Goal: Use online tool/utility

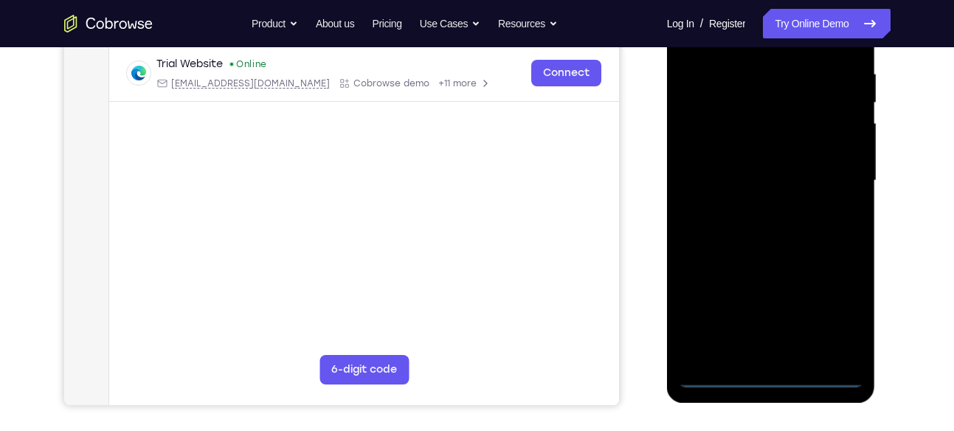
scroll to position [288, 0]
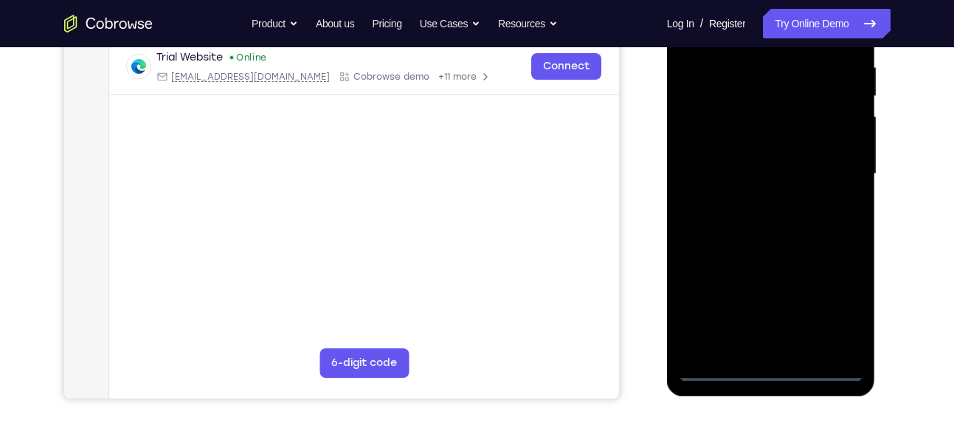
click at [765, 369] on div at bounding box center [771, 174] width 186 height 413
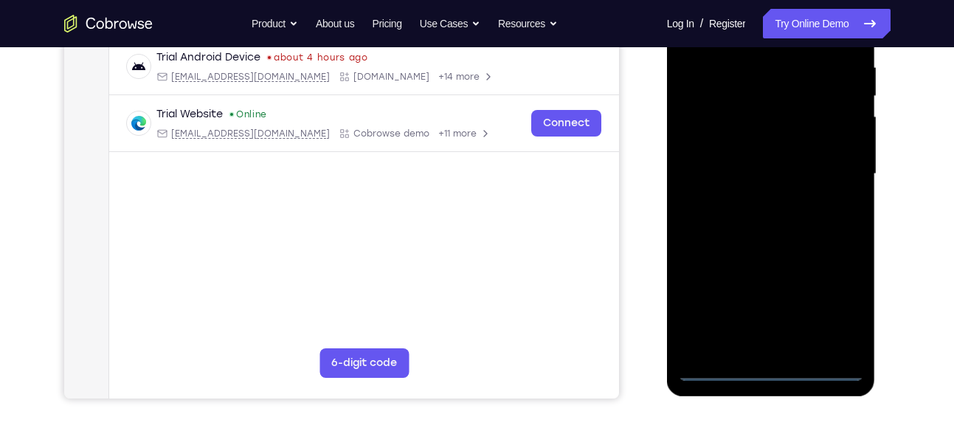
click at [831, 308] on div at bounding box center [771, 174] width 186 height 413
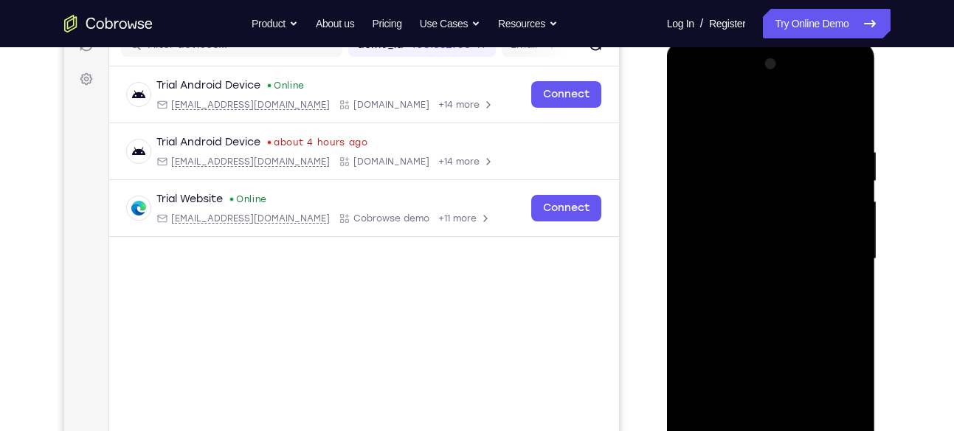
scroll to position [201, 0]
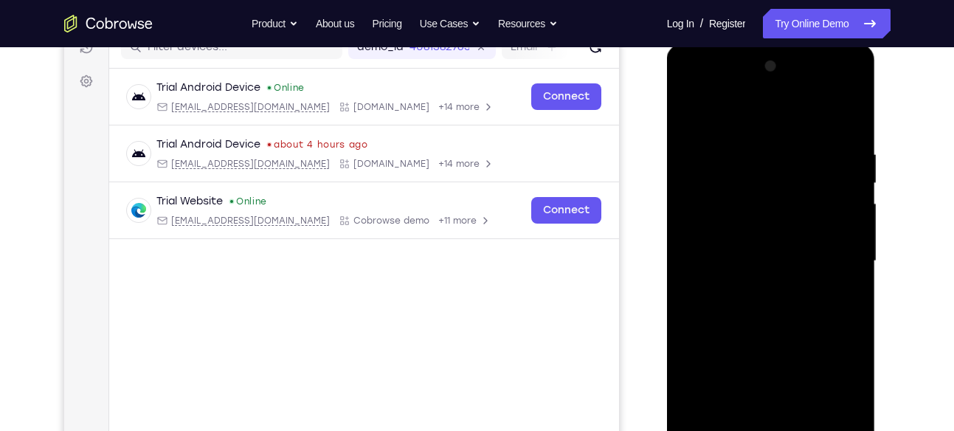
click at [764, 123] on div at bounding box center [771, 261] width 186 height 413
click at [837, 249] on div at bounding box center [771, 261] width 186 height 413
click at [753, 285] on div at bounding box center [771, 261] width 186 height 413
click at [741, 252] on div at bounding box center [771, 261] width 186 height 413
click at [749, 220] on div at bounding box center [771, 261] width 186 height 413
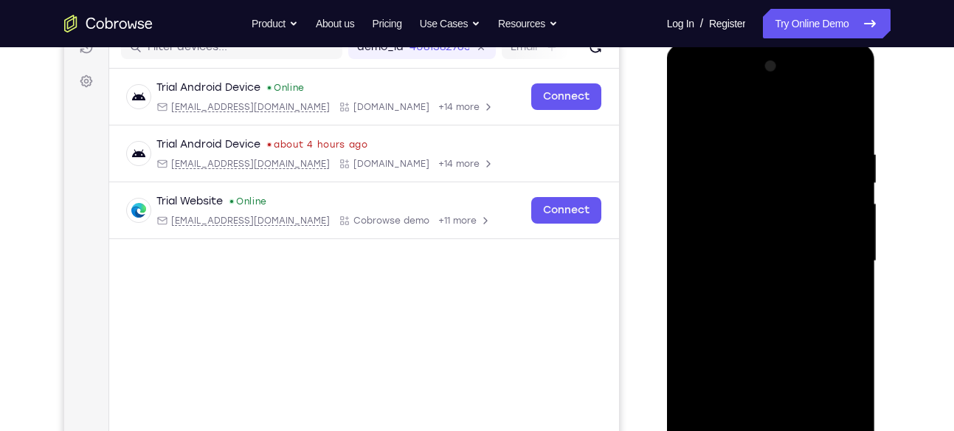
click at [748, 257] on div at bounding box center [771, 261] width 186 height 413
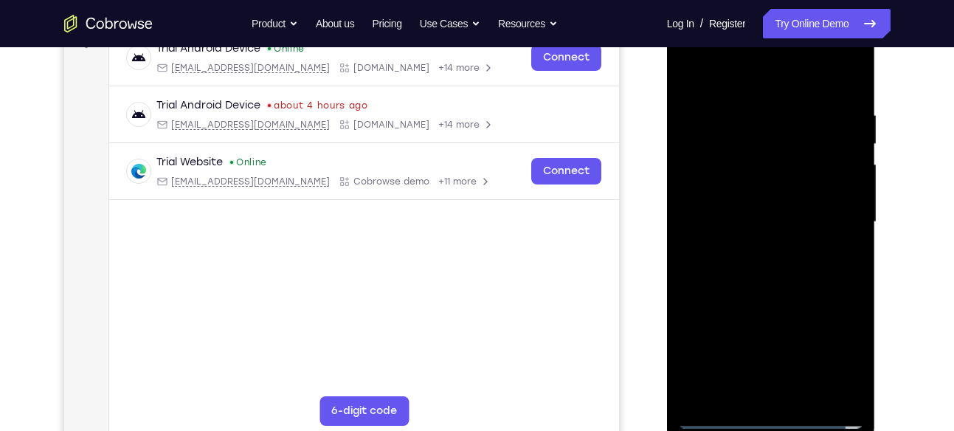
scroll to position [241, 0]
click at [757, 266] on div at bounding box center [771, 220] width 186 height 413
click at [783, 262] on div at bounding box center [771, 220] width 186 height 413
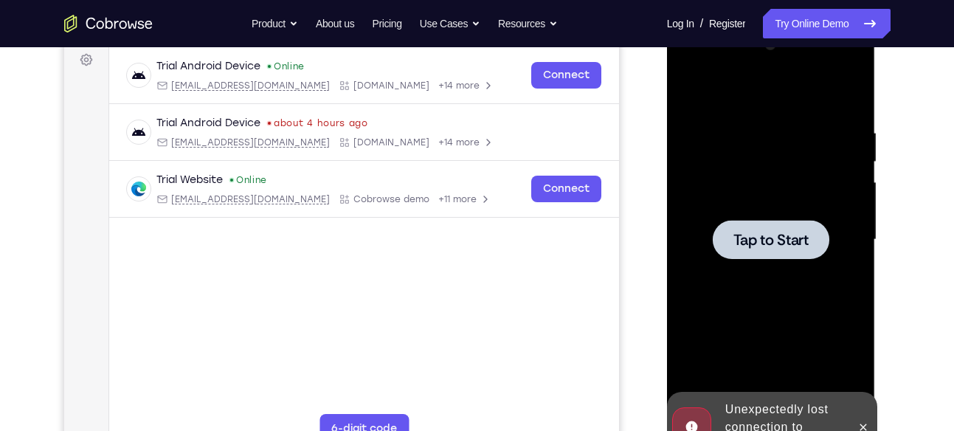
scroll to position [235, 0]
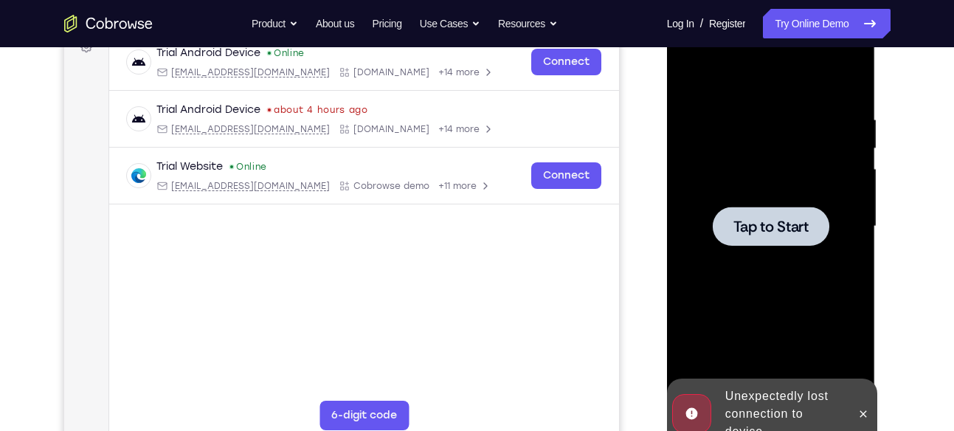
click at [809, 230] on div at bounding box center [771, 226] width 117 height 39
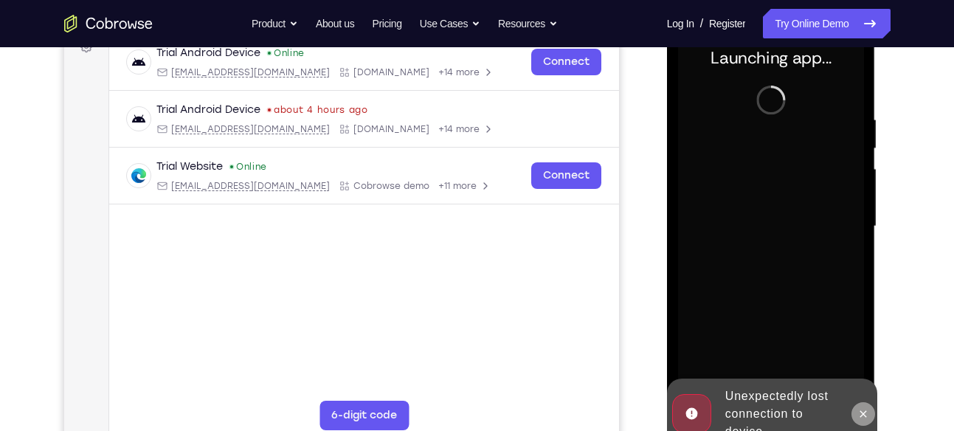
click at [863, 409] on icon at bounding box center [863, 414] width 12 height 12
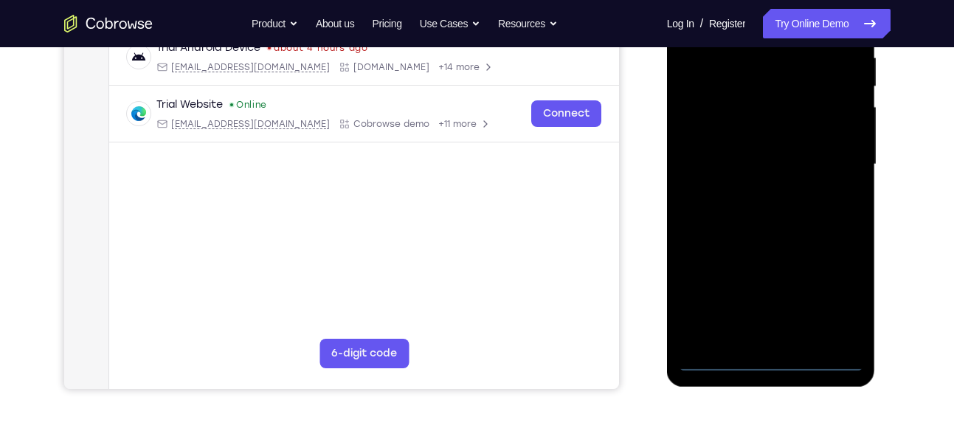
scroll to position [297, 0]
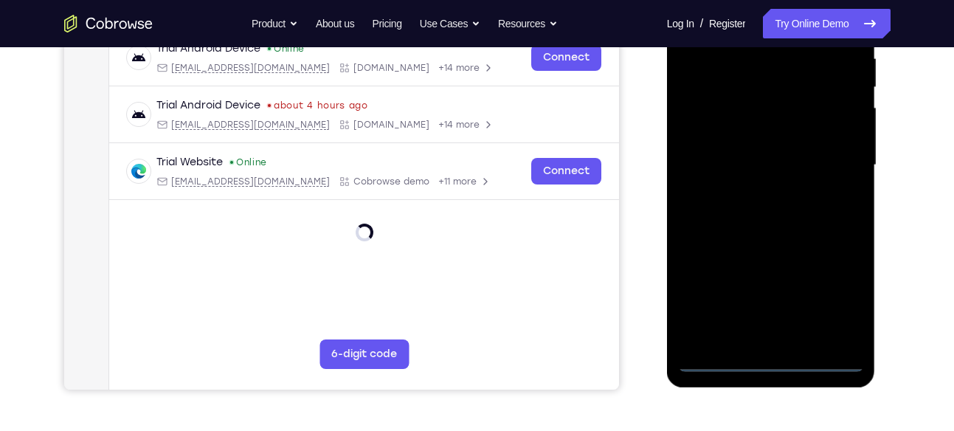
click at [769, 357] on div at bounding box center [771, 165] width 186 height 413
click at [830, 292] on div at bounding box center [771, 165] width 186 height 413
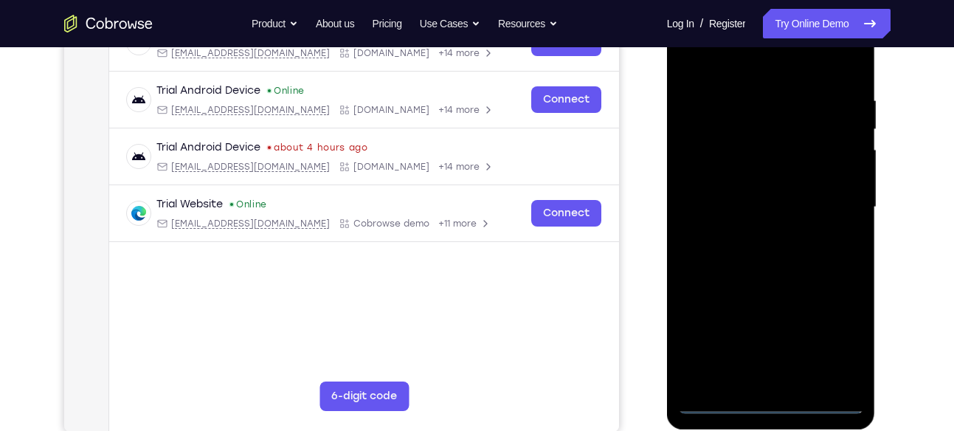
scroll to position [208, 0]
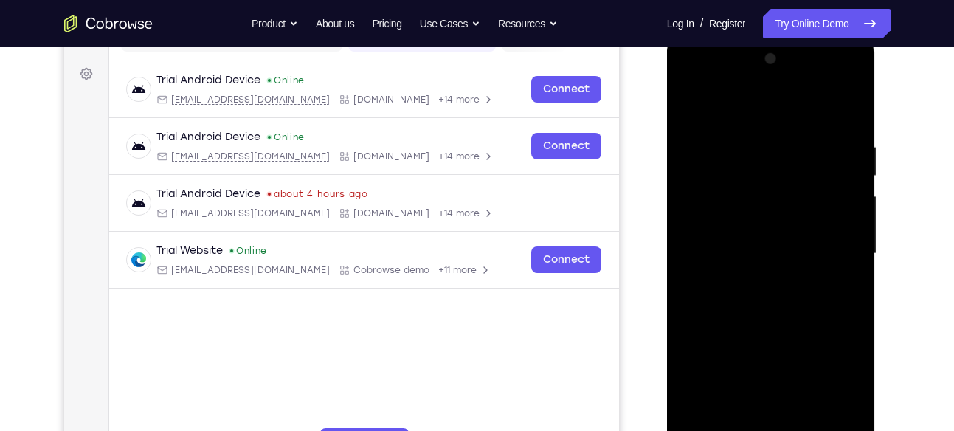
click at [748, 115] on div at bounding box center [771, 253] width 186 height 413
click at [829, 249] on div at bounding box center [771, 253] width 186 height 413
click at [754, 280] on div at bounding box center [771, 253] width 186 height 413
click at [747, 238] on div at bounding box center [771, 253] width 186 height 413
click at [749, 223] on div at bounding box center [771, 253] width 186 height 413
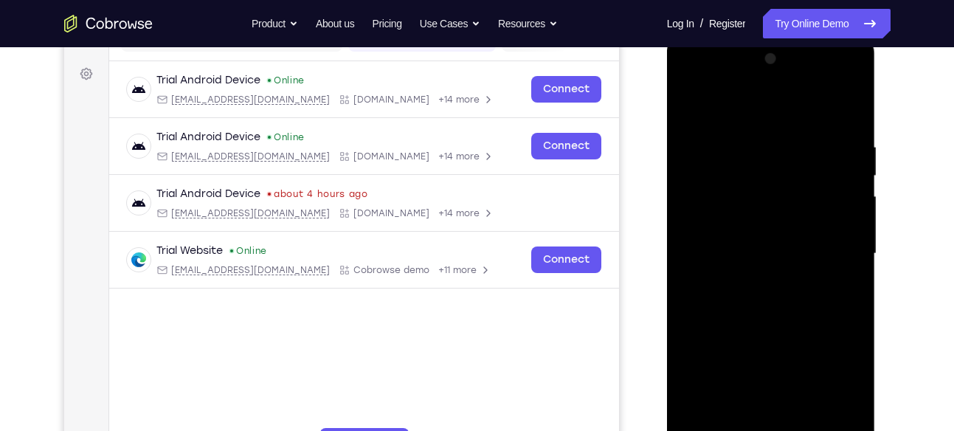
click at [743, 254] on div at bounding box center [771, 253] width 186 height 413
click at [738, 302] on div at bounding box center [771, 253] width 186 height 413
click at [758, 289] on div at bounding box center [771, 253] width 186 height 413
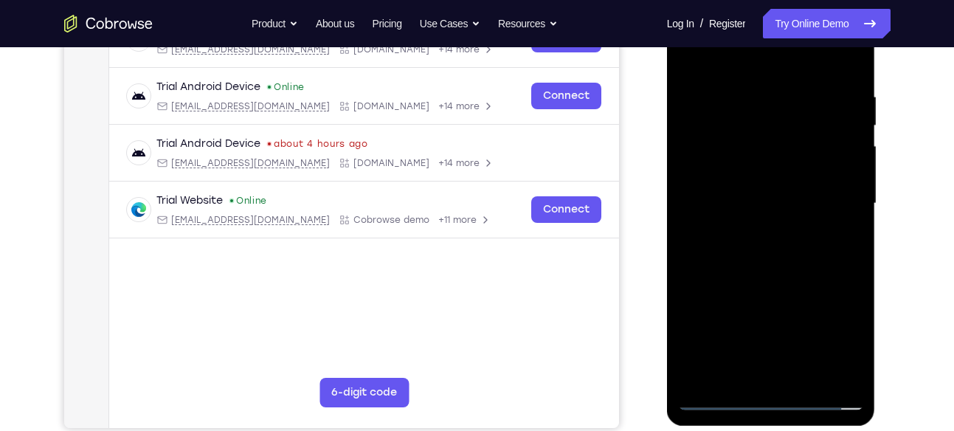
scroll to position [260, 0]
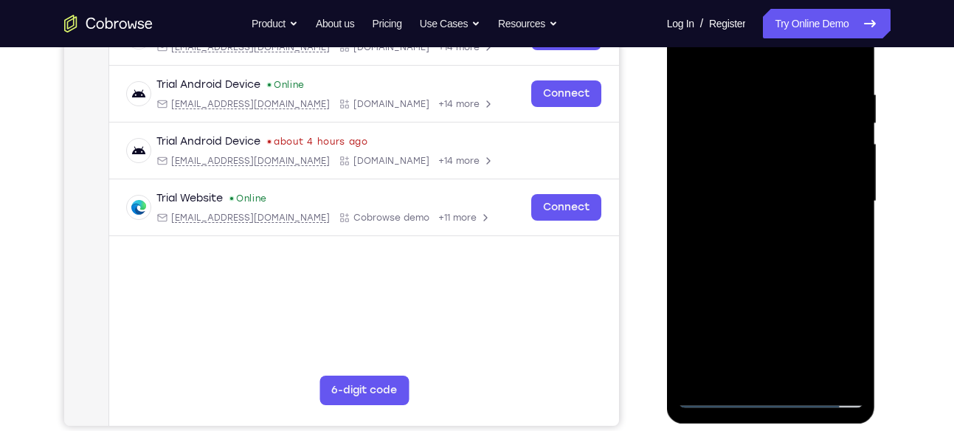
click at [774, 270] on div at bounding box center [771, 201] width 186 height 413
click at [847, 370] on div at bounding box center [771, 201] width 186 height 413
click at [802, 372] on div at bounding box center [771, 201] width 186 height 413
click at [794, 279] on div at bounding box center [771, 201] width 186 height 413
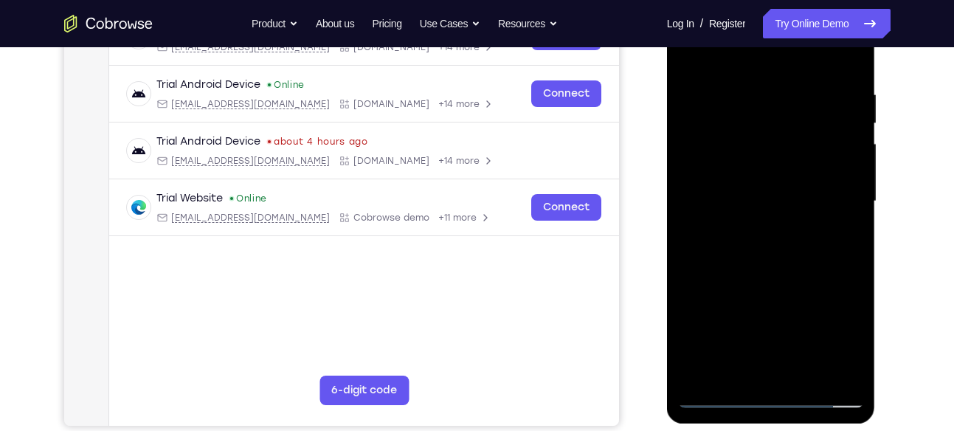
click at [788, 196] on div at bounding box center [771, 201] width 186 height 413
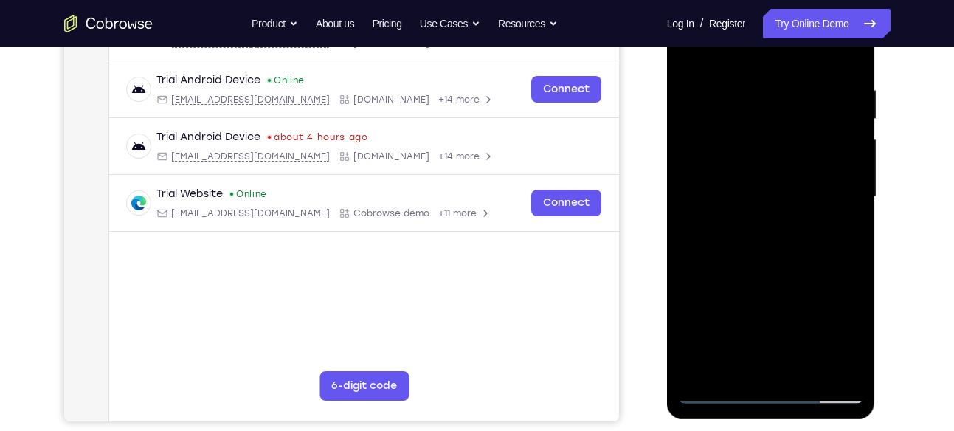
scroll to position [266, 0]
click at [728, 361] on div at bounding box center [771, 196] width 186 height 413
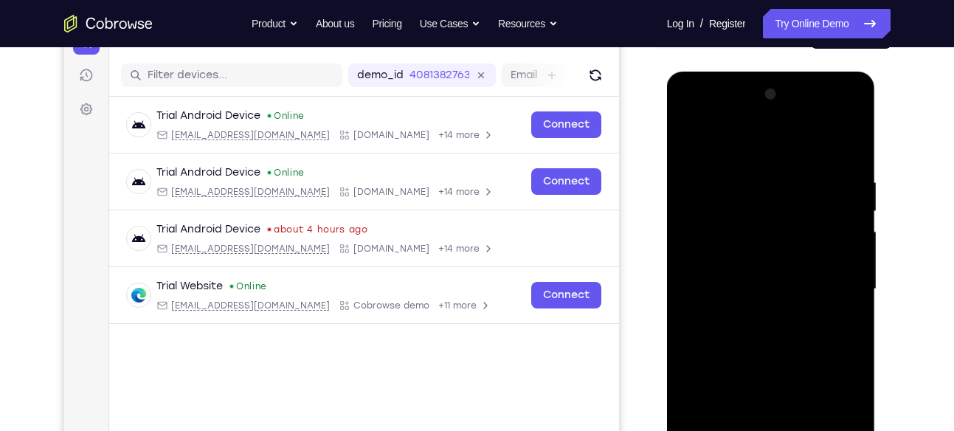
click at [689, 145] on div at bounding box center [771, 289] width 186 height 413
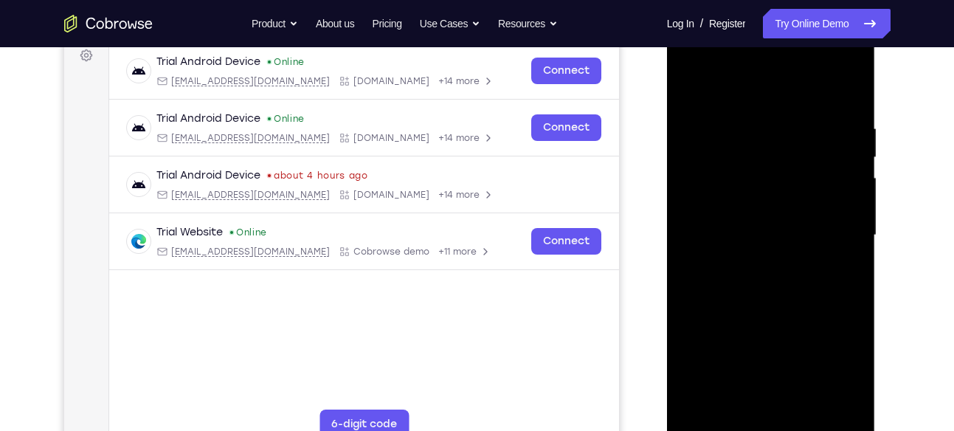
click at [691, 85] on div at bounding box center [771, 235] width 186 height 413
click at [751, 119] on div at bounding box center [771, 235] width 186 height 413
click at [831, 400] on div at bounding box center [771, 235] width 186 height 413
click at [841, 257] on div at bounding box center [771, 235] width 186 height 413
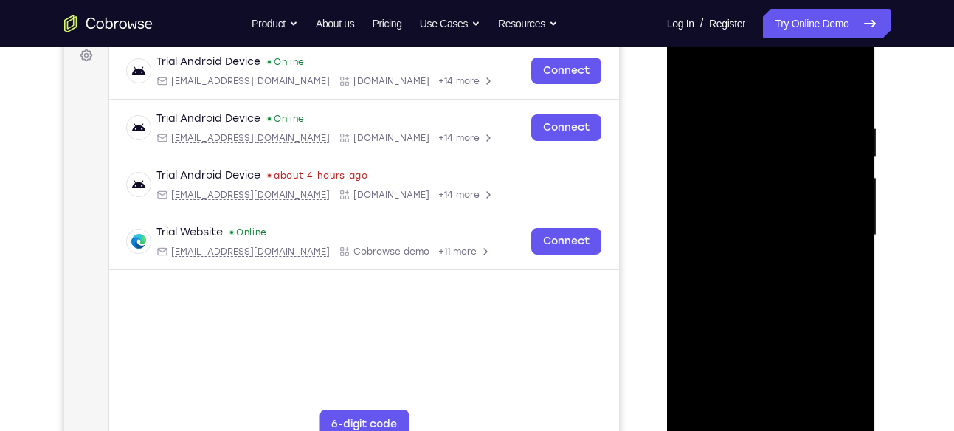
click at [841, 257] on div at bounding box center [771, 235] width 186 height 413
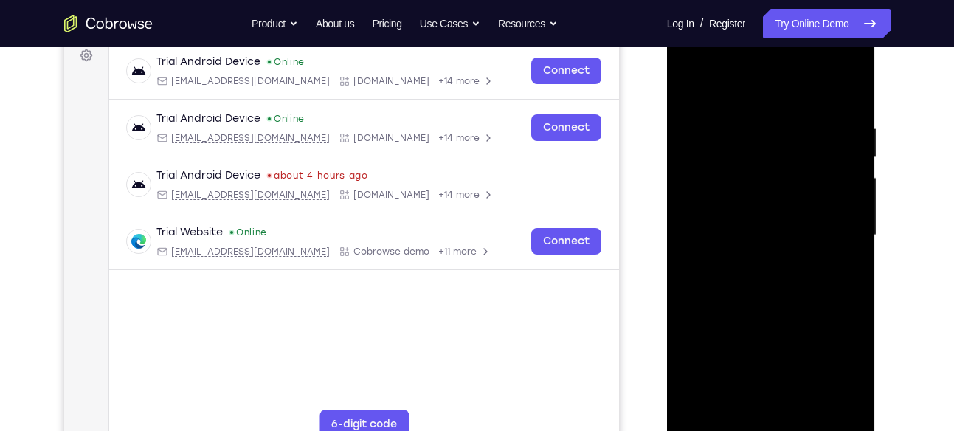
click at [841, 257] on div at bounding box center [771, 235] width 186 height 413
click at [847, 251] on div at bounding box center [771, 235] width 186 height 413
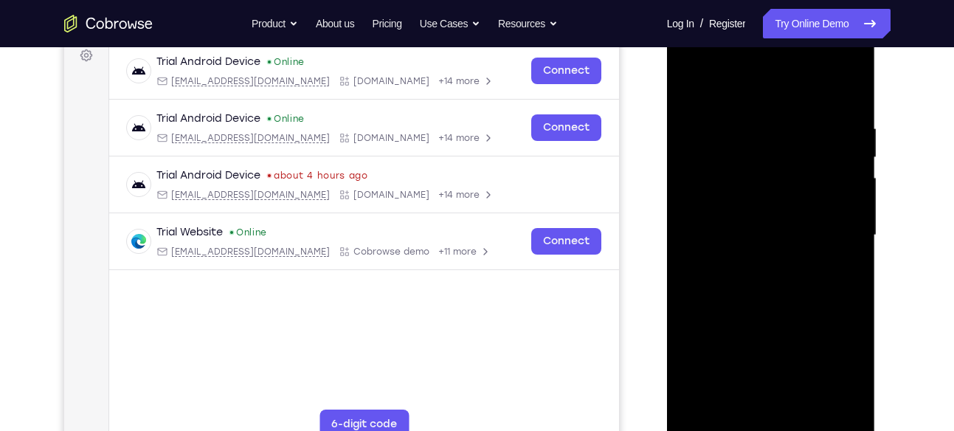
click at [847, 251] on div at bounding box center [771, 235] width 186 height 413
click at [707, 251] on div at bounding box center [771, 235] width 186 height 413
click at [788, 131] on div at bounding box center [771, 235] width 186 height 413
click at [776, 111] on div at bounding box center [771, 235] width 186 height 413
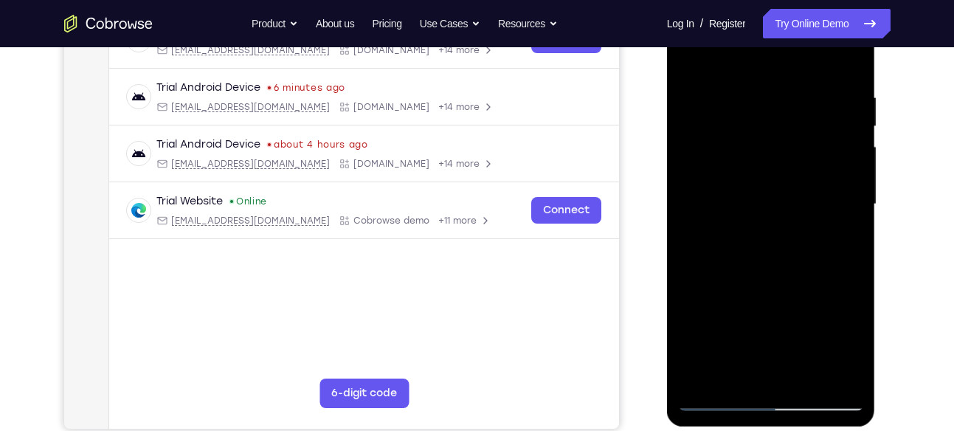
click at [719, 285] on div at bounding box center [771, 204] width 186 height 413
drag, startPoint x: 788, startPoint y: 297, endPoint x: 788, endPoint y: 145, distance: 151.9
click at [788, 145] on div at bounding box center [771, 204] width 186 height 413
click at [702, 378] on div at bounding box center [771, 204] width 186 height 413
drag, startPoint x: 784, startPoint y: 111, endPoint x: 781, endPoint y: 281, distance: 170.4
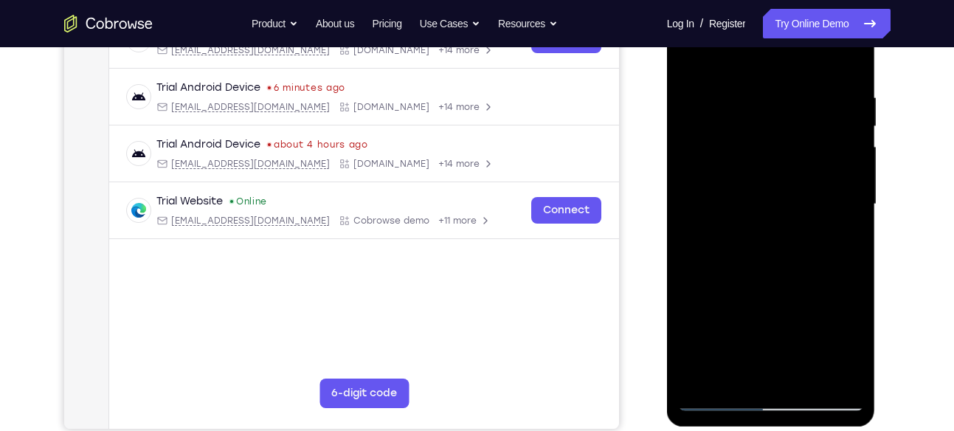
click at [781, 281] on div at bounding box center [771, 204] width 186 height 413
click at [850, 381] on div at bounding box center [771, 204] width 186 height 413
click at [748, 83] on div at bounding box center [771, 204] width 186 height 413
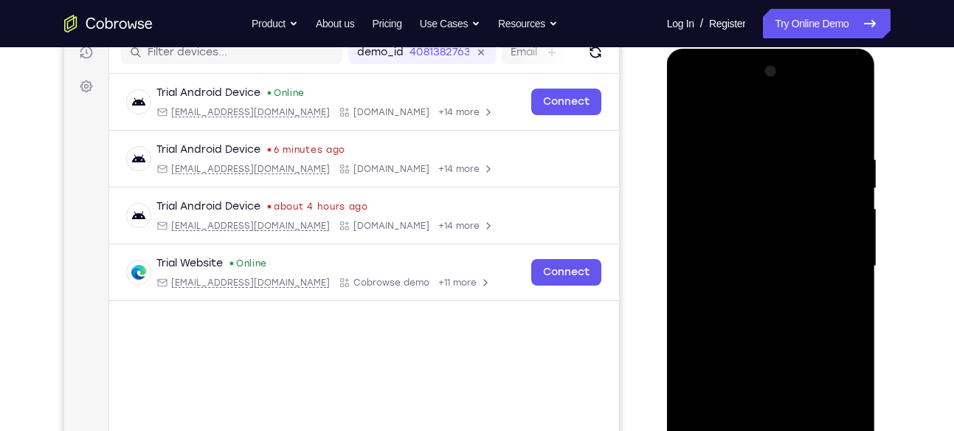
scroll to position [193, 0]
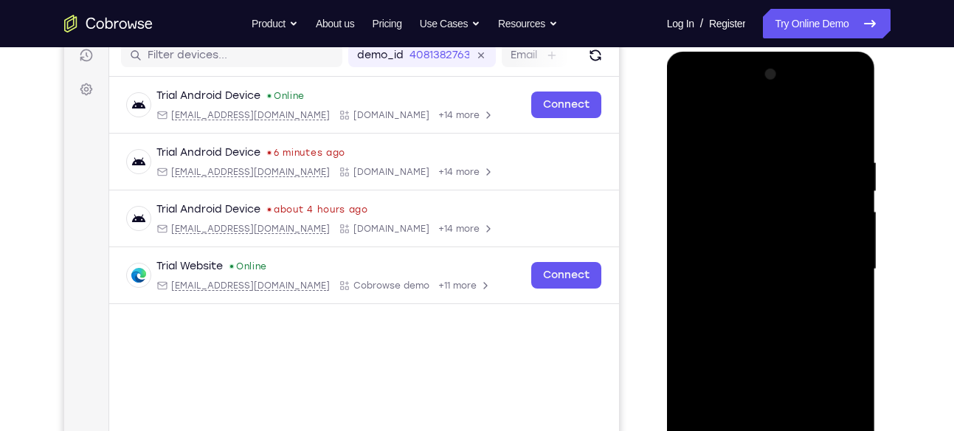
click at [833, 221] on div at bounding box center [771, 269] width 186 height 413
click at [696, 257] on div at bounding box center [771, 269] width 186 height 413
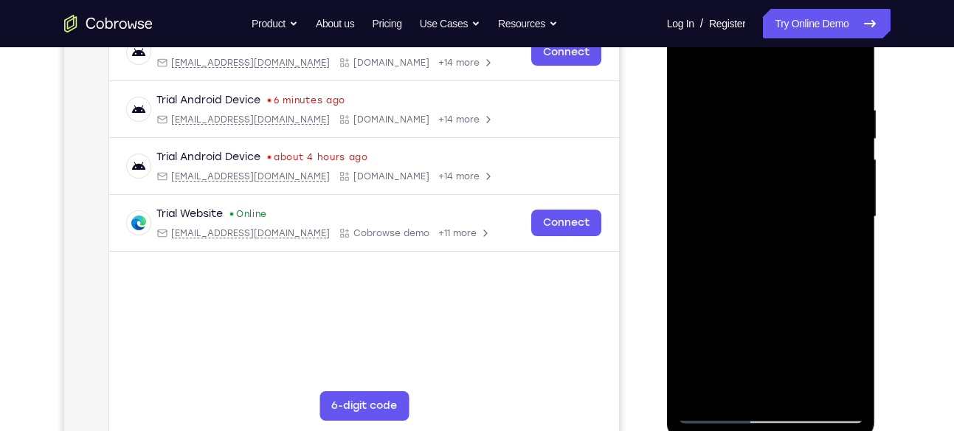
scroll to position [239, 0]
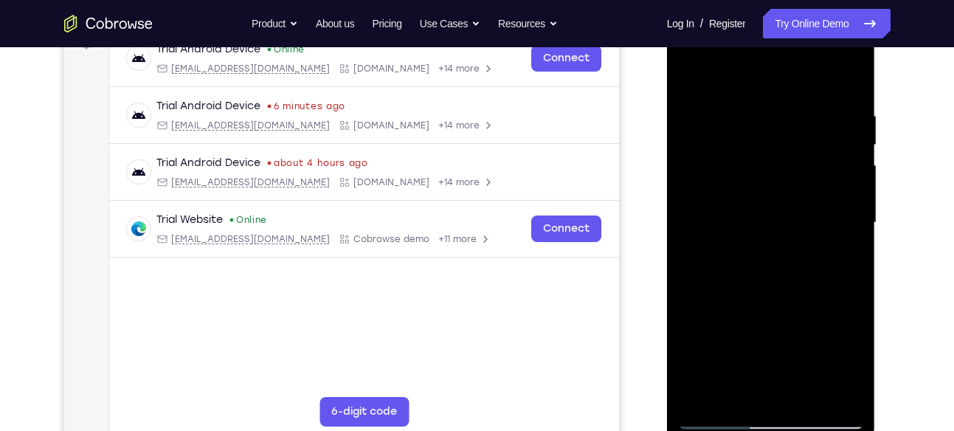
click at [847, 220] on div at bounding box center [771, 222] width 186 height 413
click at [804, 170] on div at bounding box center [771, 222] width 186 height 413
click at [846, 179] on div at bounding box center [771, 222] width 186 height 413
click at [847, 80] on div at bounding box center [771, 222] width 186 height 413
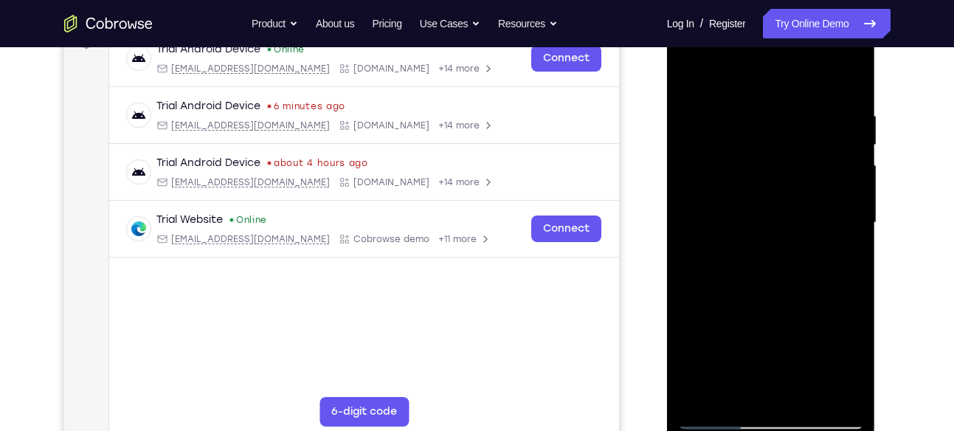
click at [806, 394] on div at bounding box center [771, 222] width 186 height 413
click at [693, 66] on div at bounding box center [771, 222] width 186 height 413
click at [795, 98] on div at bounding box center [771, 222] width 186 height 413
click at [844, 165] on div at bounding box center [771, 222] width 186 height 413
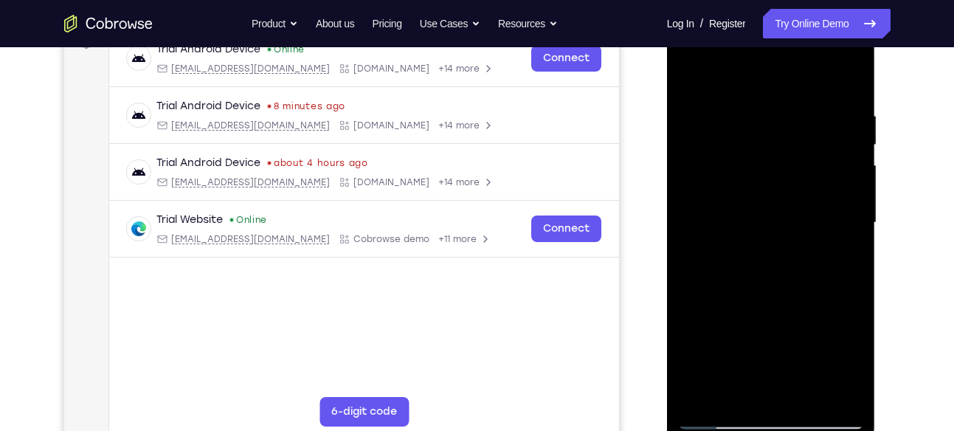
click at [844, 165] on div at bounding box center [771, 222] width 186 height 413
click at [845, 72] on div at bounding box center [771, 222] width 186 height 413
drag, startPoint x: 797, startPoint y: 158, endPoint x: 797, endPoint y: 315, distance: 157.1
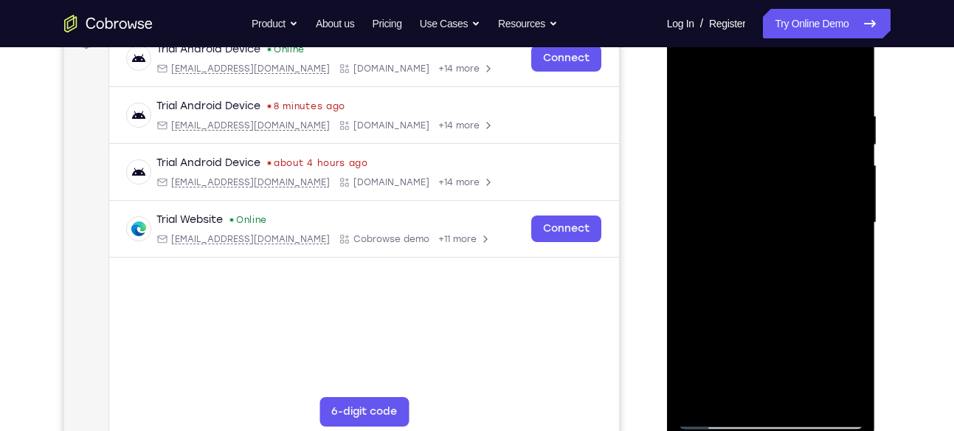
click at [797, 315] on div at bounding box center [771, 222] width 186 height 413
click at [846, 394] on div at bounding box center [771, 222] width 186 height 413
drag, startPoint x: 783, startPoint y: 171, endPoint x: 769, endPoint y: 359, distance: 188.7
click at [769, 359] on div at bounding box center [771, 222] width 186 height 413
click at [847, 387] on div at bounding box center [771, 222] width 186 height 413
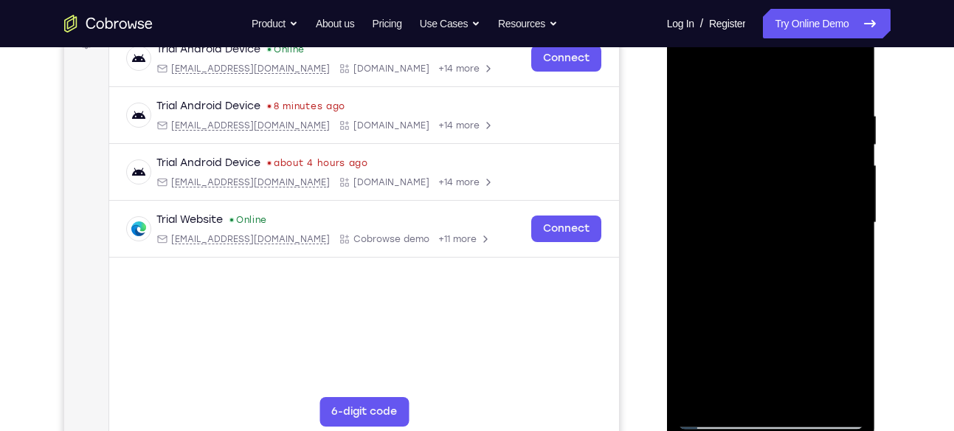
click at [699, 395] on div at bounding box center [771, 222] width 186 height 413
drag, startPoint x: 800, startPoint y: 150, endPoint x: 791, endPoint y: 325, distance: 174.3
click at [791, 325] on div at bounding box center [771, 222] width 186 height 413
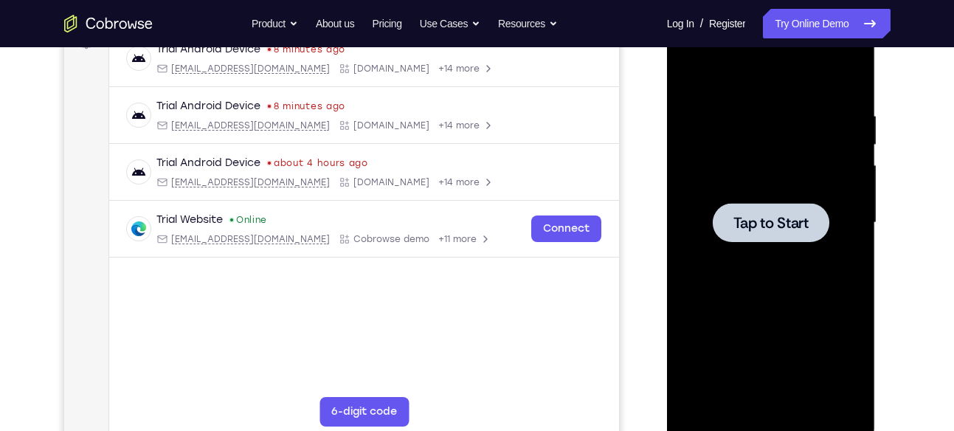
click at [762, 215] on span "Tap to Start" at bounding box center [770, 222] width 75 height 15
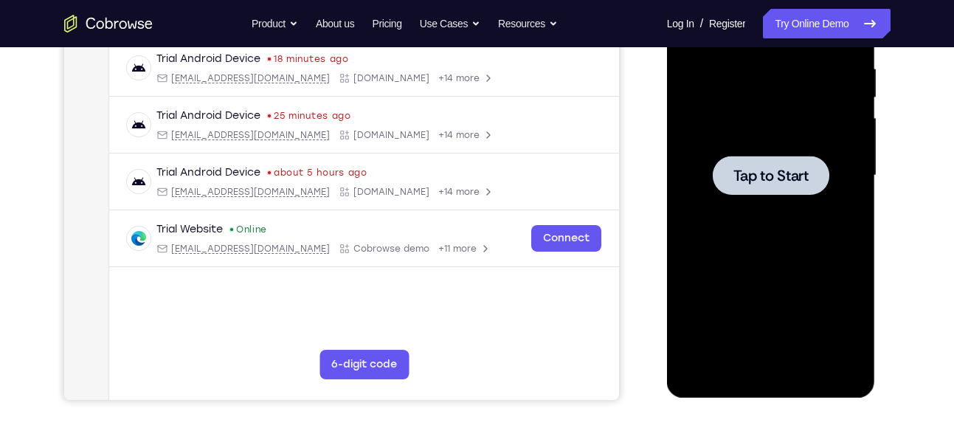
scroll to position [282, 0]
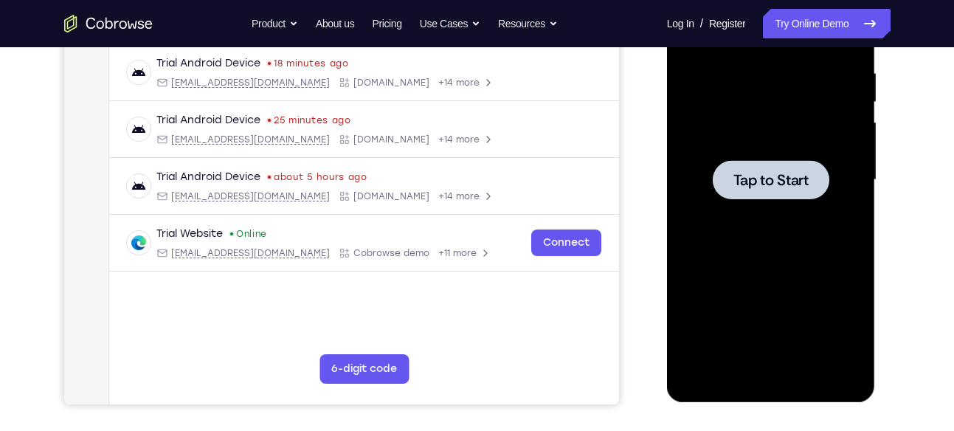
click at [764, 187] on span "Tap to Start" at bounding box center [770, 180] width 75 height 15
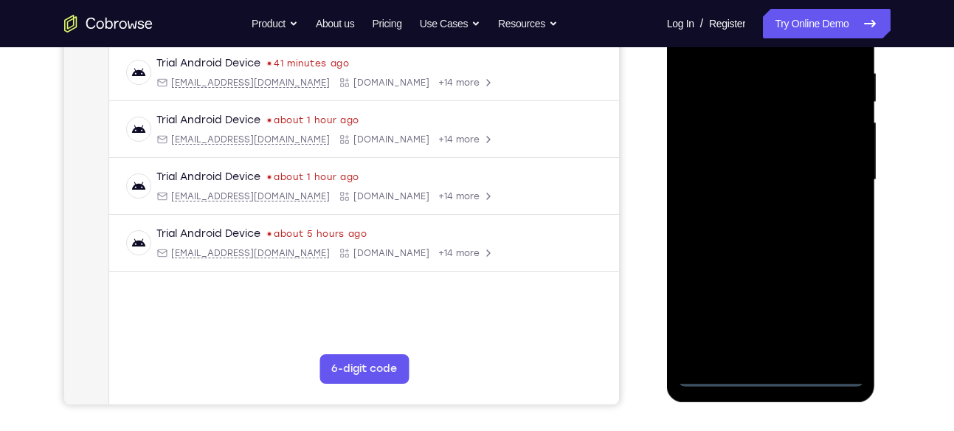
click at [768, 374] on div at bounding box center [771, 179] width 186 height 413
click at [831, 300] on div at bounding box center [771, 179] width 186 height 413
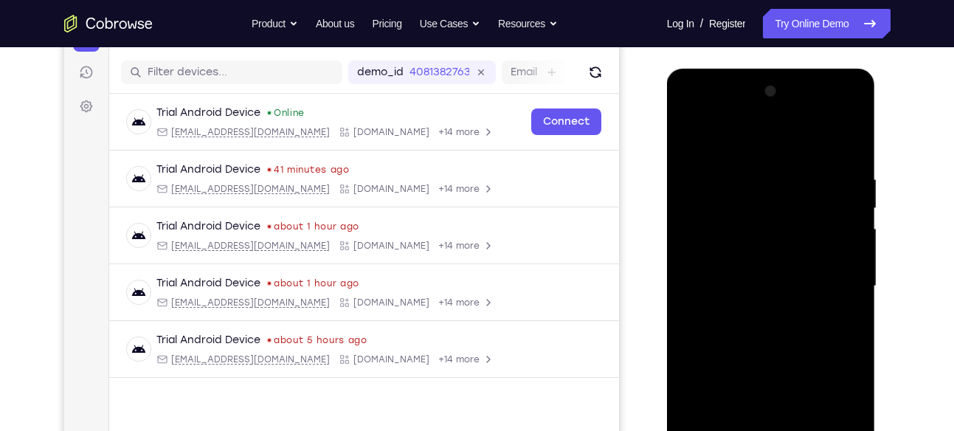
scroll to position [175, 0]
click at [734, 145] on div at bounding box center [771, 286] width 186 height 413
click at [835, 282] on div at bounding box center [771, 286] width 186 height 413
click at [749, 316] on div at bounding box center [771, 286] width 186 height 413
click at [744, 277] on div at bounding box center [771, 286] width 186 height 413
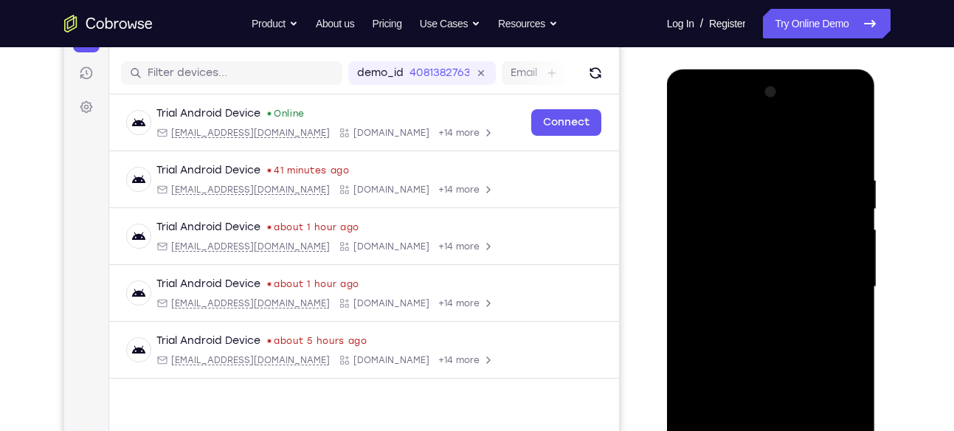
click at [748, 246] on div at bounding box center [771, 286] width 186 height 413
click at [752, 290] on div at bounding box center [771, 286] width 186 height 413
click at [749, 342] on div at bounding box center [771, 286] width 186 height 413
click at [769, 330] on div at bounding box center [771, 286] width 186 height 413
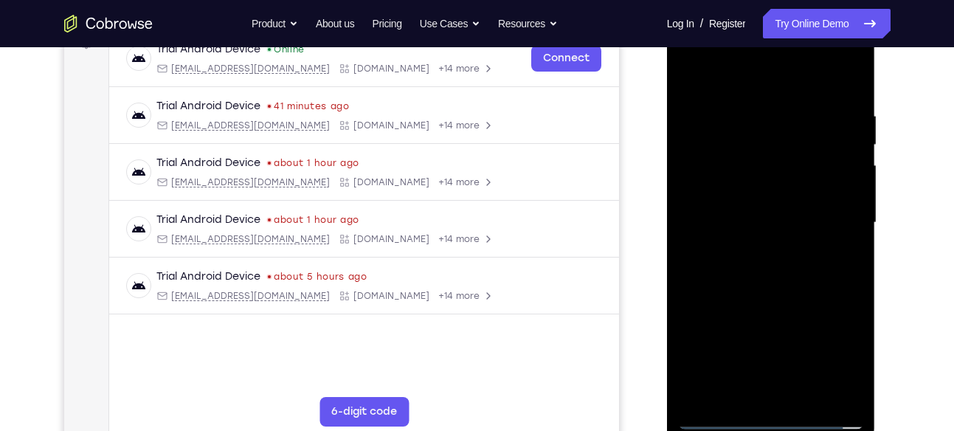
scroll to position [236, 0]
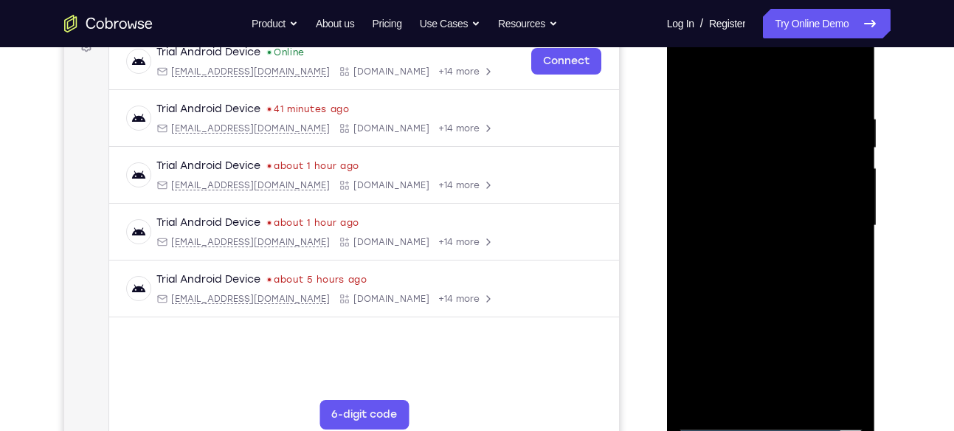
click at [783, 297] on div at bounding box center [771, 225] width 186 height 413
click at [853, 396] on div at bounding box center [771, 225] width 186 height 413
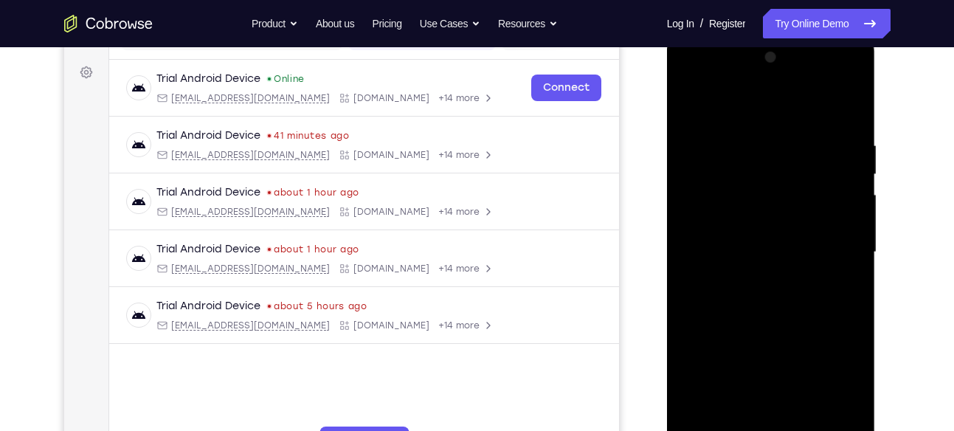
scroll to position [240, 0]
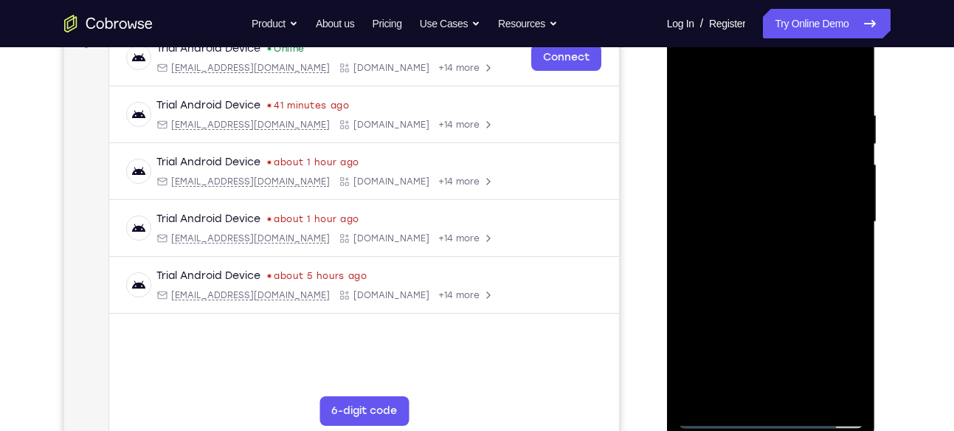
click at [752, 106] on div at bounding box center [771, 221] width 186 height 413
click at [832, 387] on div at bounding box center [771, 221] width 186 height 413
click at [849, 80] on div at bounding box center [771, 221] width 186 height 413
click at [805, 399] on div at bounding box center [771, 221] width 186 height 413
click at [783, 292] on div at bounding box center [771, 221] width 186 height 413
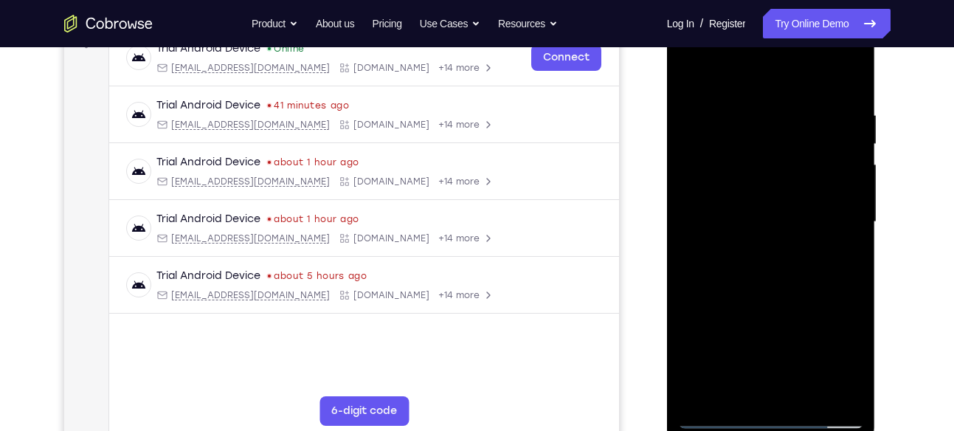
click at [834, 246] on div at bounding box center [771, 221] width 186 height 413
click at [692, 69] on div at bounding box center [771, 221] width 186 height 413
click at [789, 105] on div at bounding box center [771, 221] width 186 height 413
click at [840, 80] on div at bounding box center [771, 221] width 186 height 413
click at [732, 397] on div at bounding box center [771, 221] width 186 height 413
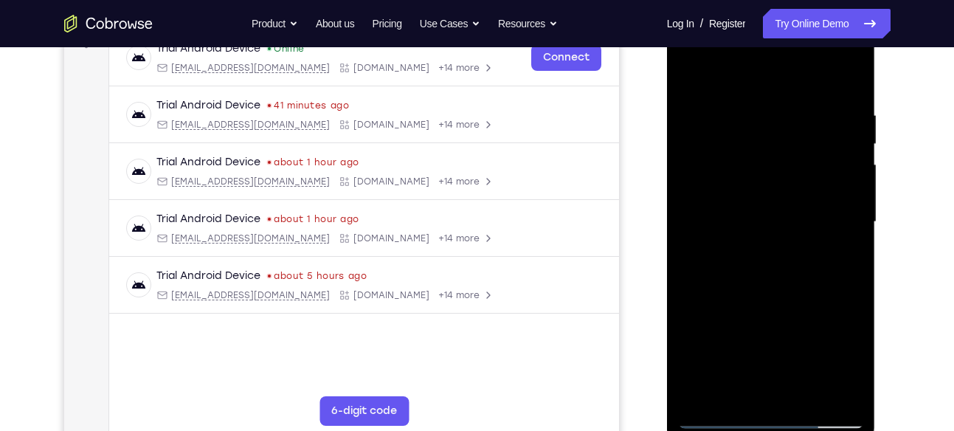
click at [723, 72] on div at bounding box center [771, 221] width 186 height 413
click at [741, 142] on div at bounding box center [771, 221] width 186 height 413
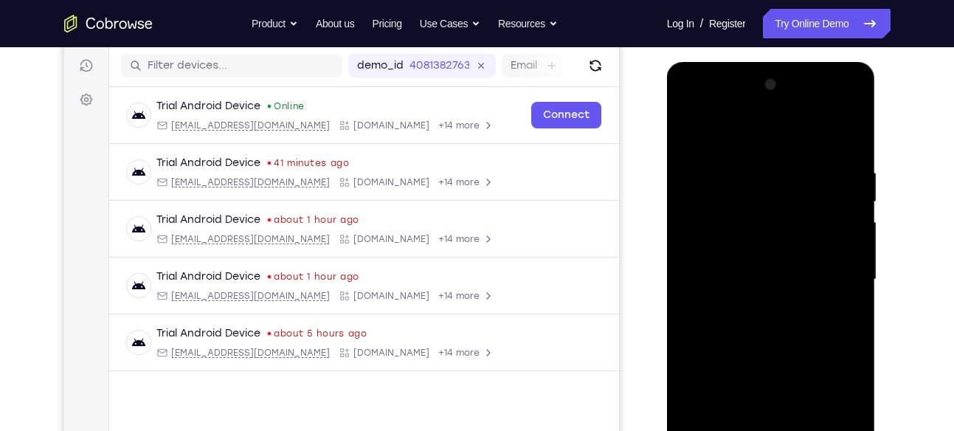
click at [690, 128] on div at bounding box center [771, 279] width 186 height 413
click at [758, 203] on div at bounding box center [771, 279] width 186 height 413
click at [829, 328] on div at bounding box center [771, 279] width 186 height 413
click at [745, 153] on div at bounding box center [771, 279] width 186 height 413
drag, startPoint x: 753, startPoint y: 258, endPoint x: 756, endPoint y: 173, distance: 84.9
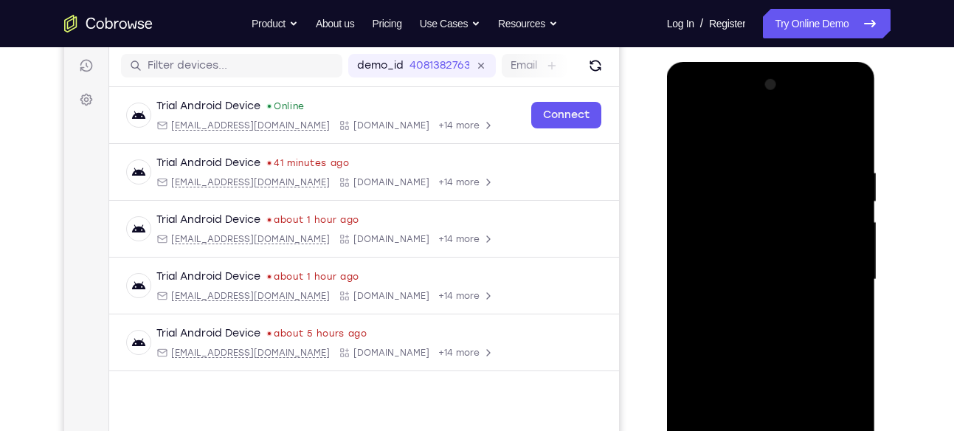
click at [756, 173] on div at bounding box center [771, 279] width 186 height 413
drag, startPoint x: 752, startPoint y: 235, endPoint x: 758, endPoint y: 159, distance: 75.5
click at [758, 159] on div at bounding box center [771, 279] width 186 height 413
drag, startPoint x: 765, startPoint y: 233, endPoint x: 769, endPoint y: 162, distance: 71.6
click at [769, 162] on div at bounding box center [771, 279] width 186 height 413
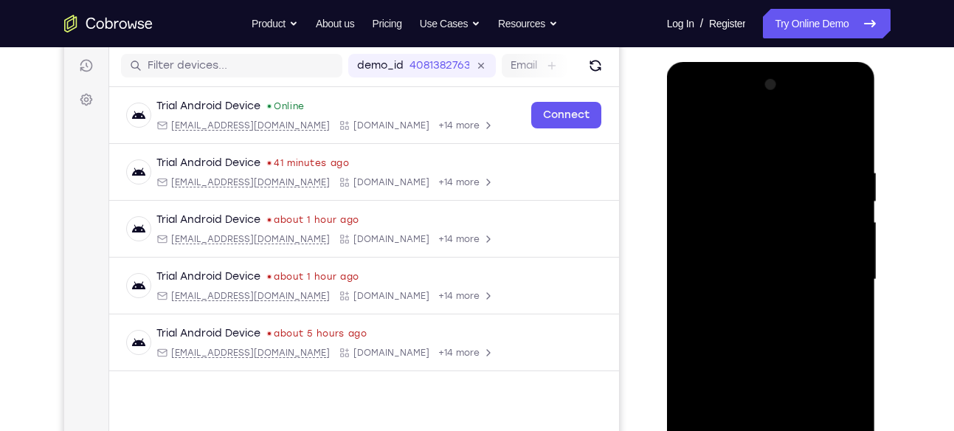
drag, startPoint x: 758, startPoint y: 240, endPoint x: 758, endPoint y: 175, distance: 64.9
click at [758, 175] on div at bounding box center [771, 279] width 186 height 413
drag, startPoint x: 750, startPoint y: 246, endPoint x: 756, endPoint y: 167, distance: 79.9
click at [756, 167] on div at bounding box center [771, 279] width 186 height 413
drag, startPoint x: 749, startPoint y: 243, endPoint x: 758, endPoint y: 186, distance: 57.5
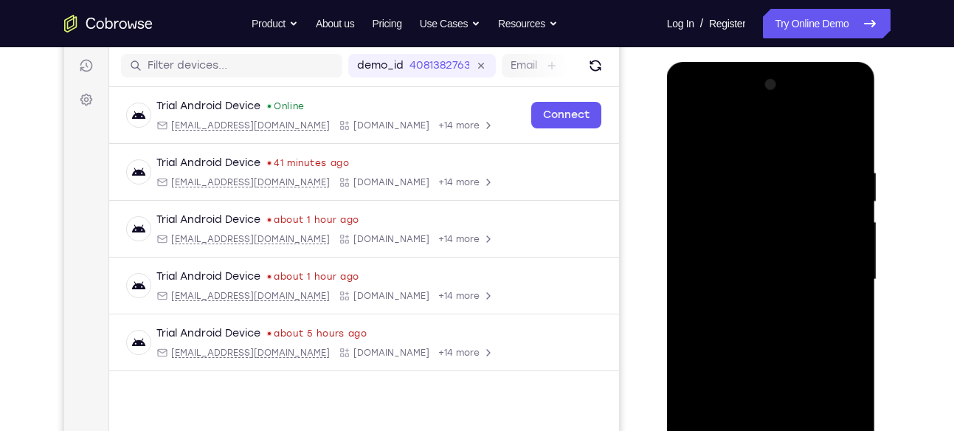
click at [758, 186] on div at bounding box center [771, 279] width 186 height 413
drag, startPoint x: 746, startPoint y: 246, endPoint x: 755, endPoint y: 175, distance: 72.0
click at [755, 175] on div at bounding box center [771, 279] width 186 height 413
drag, startPoint x: 746, startPoint y: 245, endPoint x: 756, endPoint y: 158, distance: 87.6
click at [756, 158] on div at bounding box center [771, 279] width 186 height 413
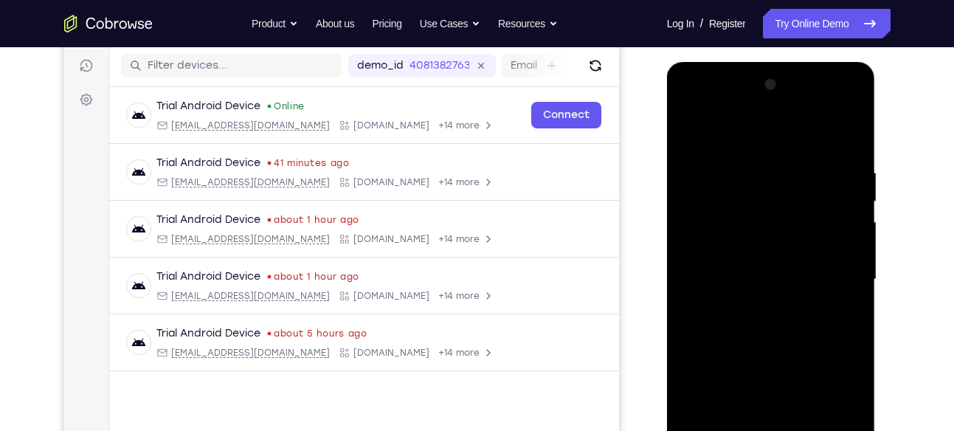
drag, startPoint x: 746, startPoint y: 249, endPoint x: 761, endPoint y: 150, distance: 100.0
click at [761, 150] on div at bounding box center [771, 279] width 186 height 413
drag, startPoint x: 755, startPoint y: 235, endPoint x: 766, endPoint y: 153, distance: 82.7
click at [766, 153] on div at bounding box center [771, 279] width 186 height 413
drag, startPoint x: 756, startPoint y: 235, endPoint x: 766, endPoint y: 151, distance: 84.7
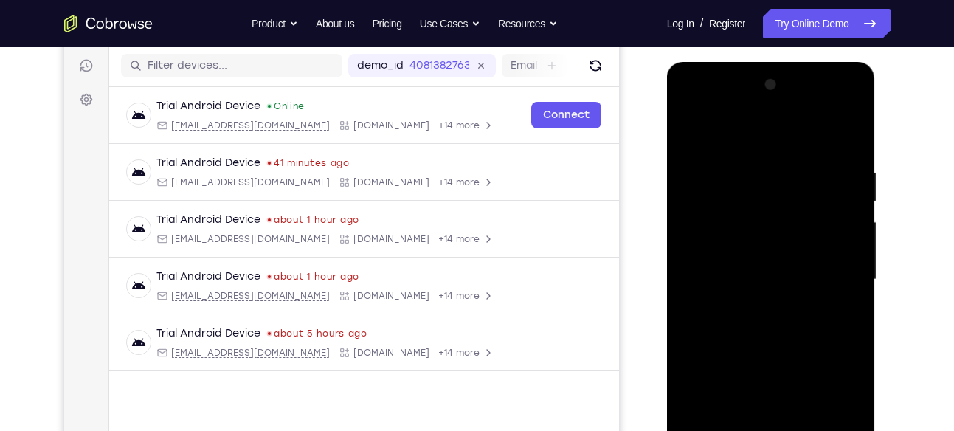
click at [766, 151] on div at bounding box center [771, 279] width 186 height 413
drag, startPoint x: 757, startPoint y: 235, endPoint x: 769, endPoint y: 145, distance: 90.8
click at [769, 145] on div at bounding box center [771, 279] width 186 height 413
drag, startPoint x: 752, startPoint y: 234, endPoint x: 755, endPoint y: 142, distance: 92.2
click at [755, 142] on div at bounding box center [771, 279] width 186 height 413
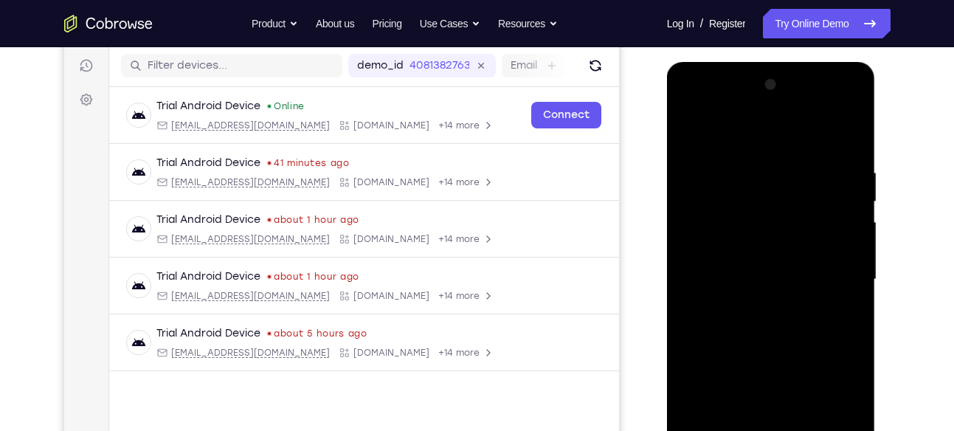
drag, startPoint x: 743, startPoint y: 243, endPoint x: 753, endPoint y: 146, distance: 97.2
click at [753, 146] on div at bounding box center [771, 279] width 186 height 413
drag, startPoint x: 741, startPoint y: 245, endPoint x: 752, endPoint y: 157, distance: 88.6
click at [752, 157] on div at bounding box center [771, 279] width 186 height 413
drag, startPoint x: 743, startPoint y: 246, endPoint x: 752, endPoint y: 178, distance: 69.2
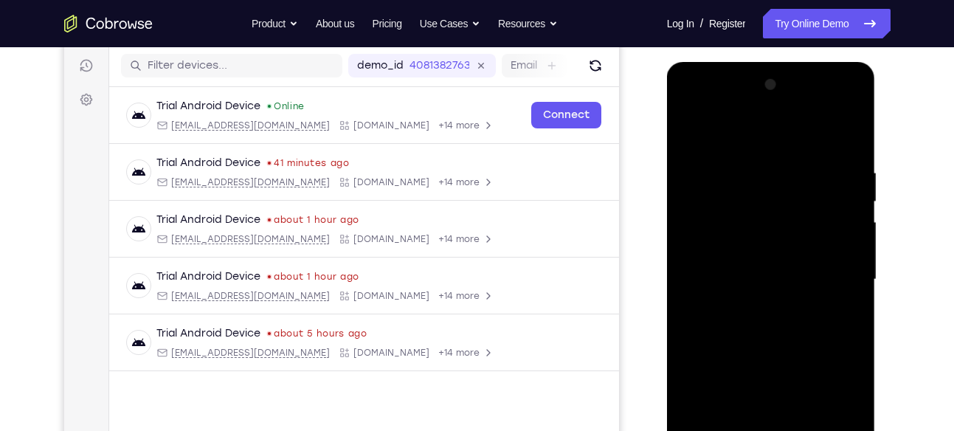
click at [752, 178] on div at bounding box center [771, 279] width 186 height 413
drag, startPoint x: 747, startPoint y: 243, endPoint x: 751, endPoint y: 203, distance: 40.7
click at [751, 203] on div at bounding box center [771, 279] width 186 height 413
click at [727, 166] on div at bounding box center [771, 279] width 186 height 413
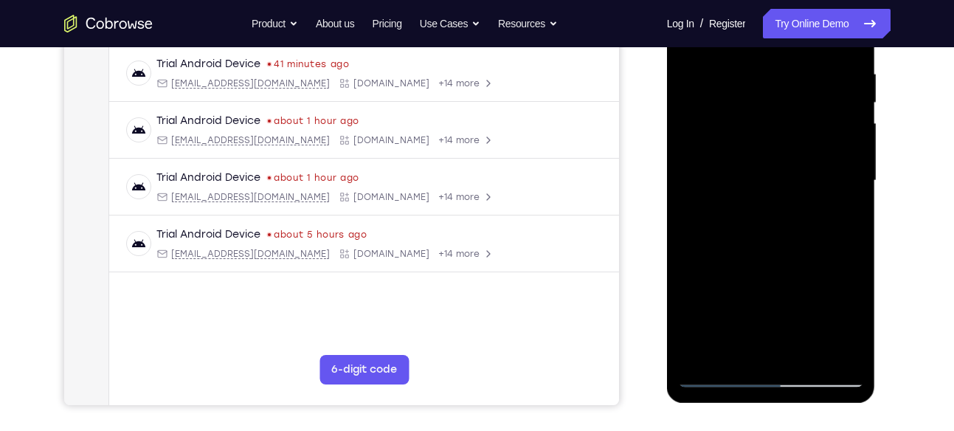
scroll to position [282, 0]
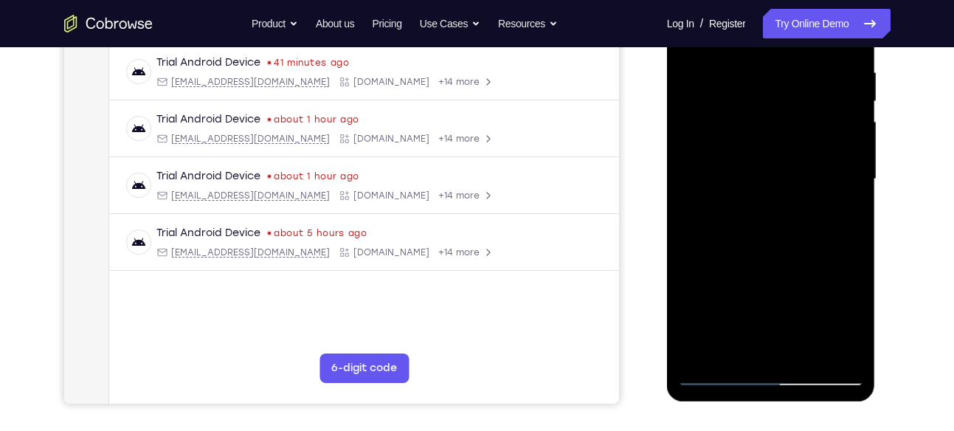
drag, startPoint x: 742, startPoint y: 291, endPoint x: 749, endPoint y: 139, distance: 151.4
click at [749, 139] on div at bounding box center [771, 179] width 186 height 413
click at [739, 347] on div at bounding box center [771, 179] width 186 height 413
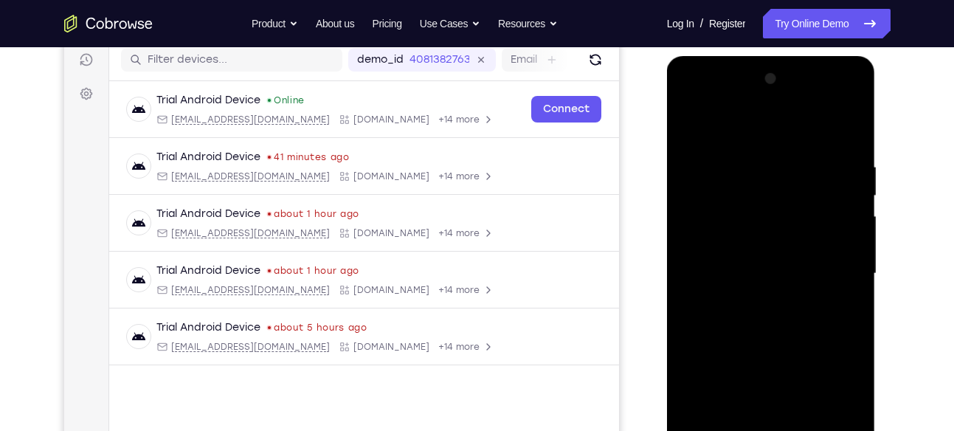
scroll to position [177, 0]
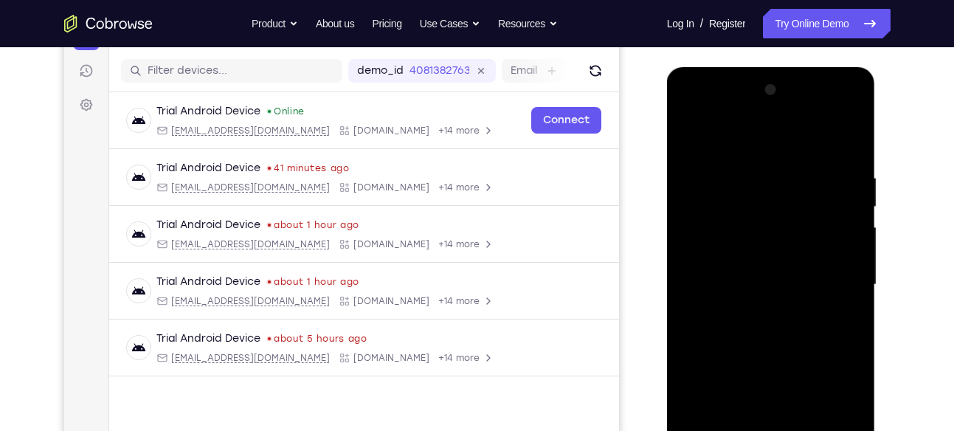
click at [755, 132] on div at bounding box center [771, 284] width 186 height 413
drag, startPoint x: 753, startPoint y: 187, endPoint x: 755, endPoint y: 270, distance: 83.4
click at [755, 270] on div at bounding box center [771, 284] width 186 height 413
click at [724, 212] on div at bounding box center [771, 284] width 186 height 413
click at [693, 138] on div at bounding box center [771, 284] width 186 height 413
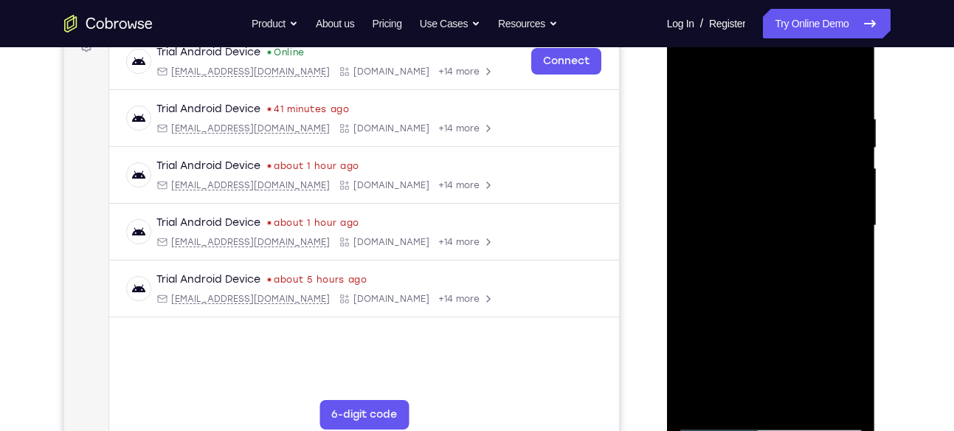
scroll to position [232, 0]
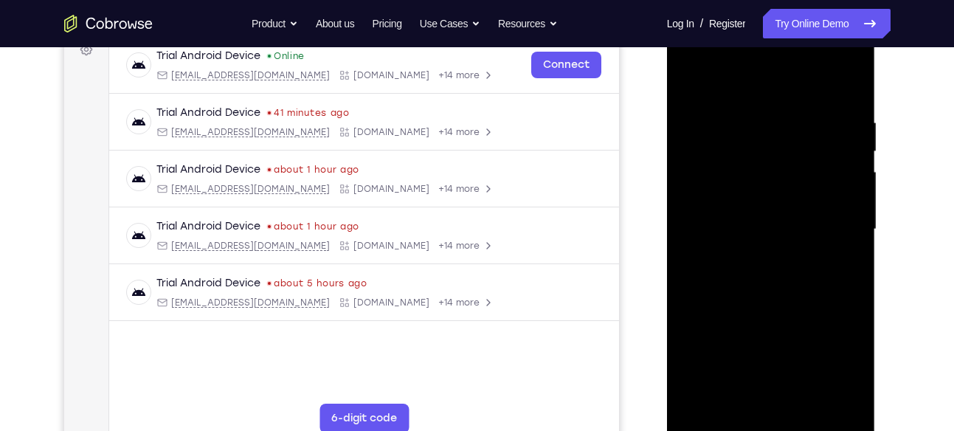
click at [851, 178] on div at bounding box center [771, 229] width 186 height 413
click at [849, 150] on div at bounding box center [771, 229] width 186 height 413
click at [851, 123] on div at bounding box center [771, 229] width 186 height 413
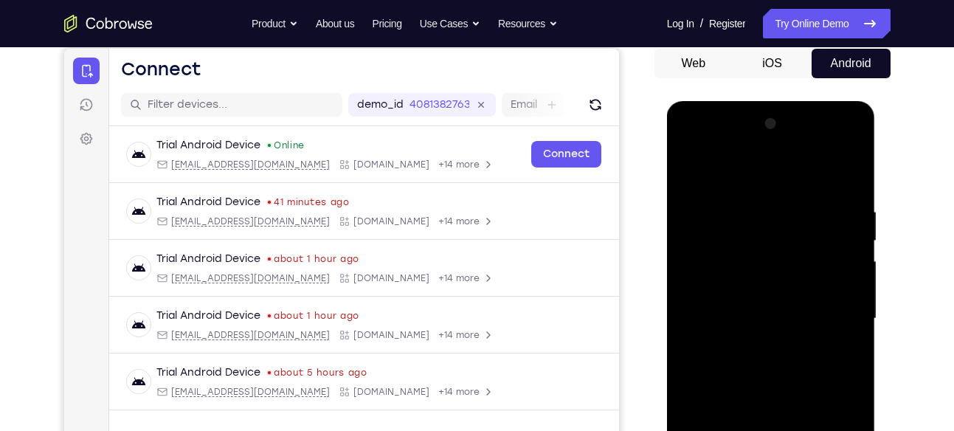
scroll to position [142, 0]
click at [846, 167] on div at bounding box center [771, 319] width 186 height 413
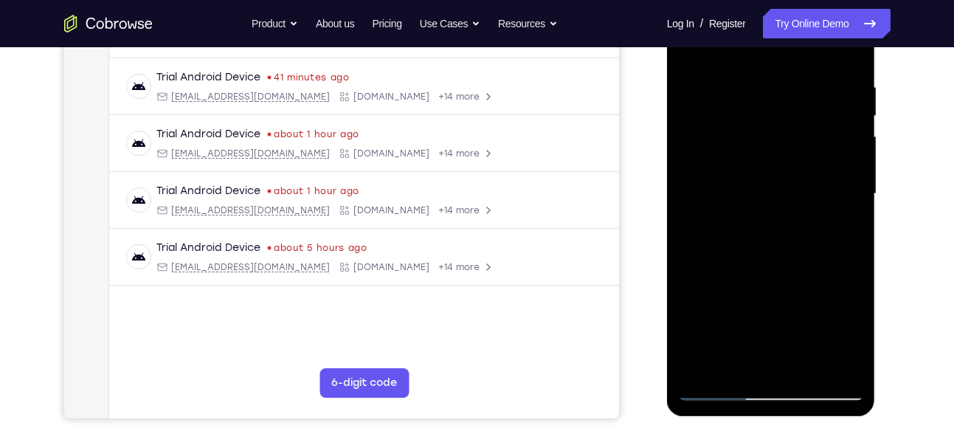
scroll to position [291, 0]
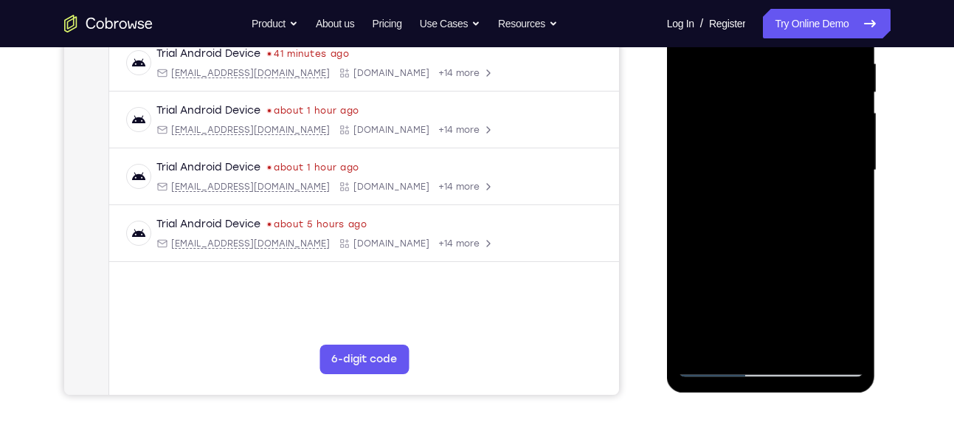
click at [697, 347] on div at bounding box center [771, 170] width 186 height 413
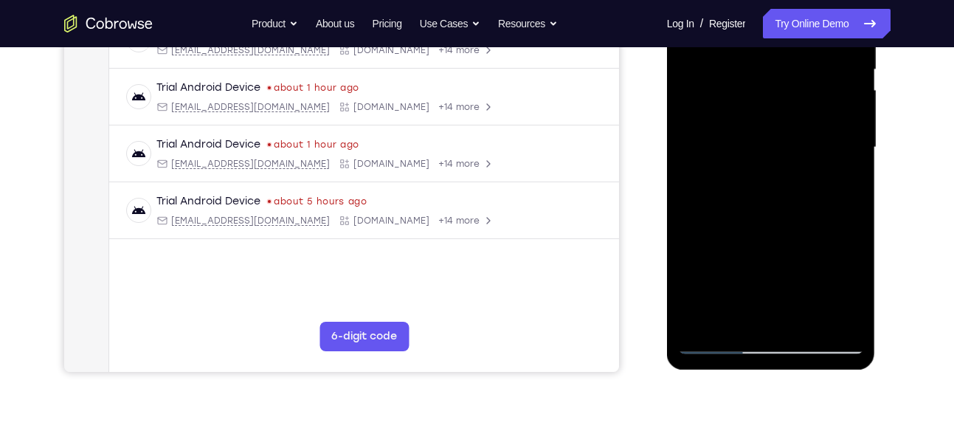
scroll to position [315, 0]
click at [703, 319] on div at bounding box center [771, 146] width 186 height 413
click at [696, 317] on div at bounding box center [771, 146] width 186 height 413
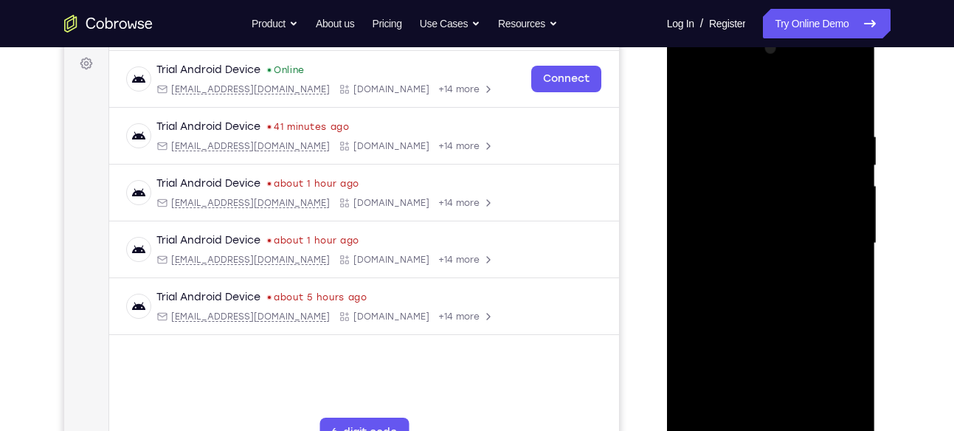
scroll to position [215, 0]
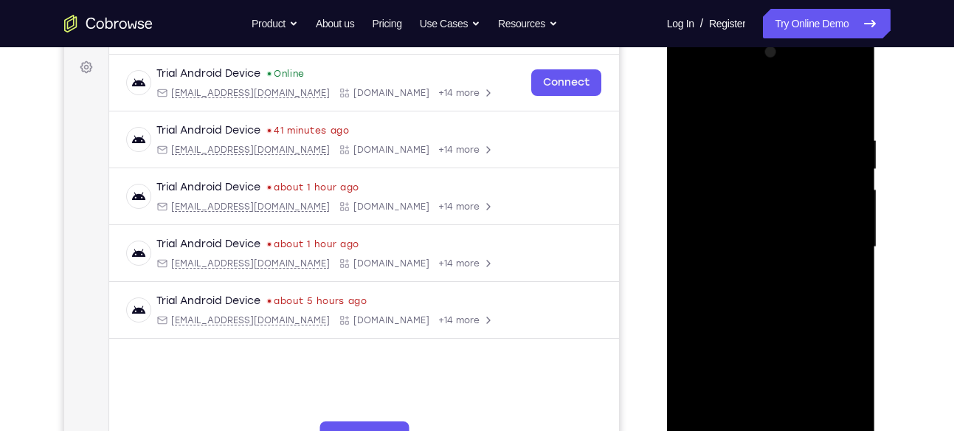
click at [699, 422] on div at bounding box center [771, 247] width 186 height 413
click at [851, 96] on div at bounding box center [771, 247] width 186 height 413
click at [779, 131] on div at bounding box center [771, 247] width 186 height 413
drag, startPoint x: 730, startPoint y: 275, endPoint x: 757, endPoint y: 150, distance: 127.4
click at [757, 150] on div at bounding box center [771, 247] width 186 height 413
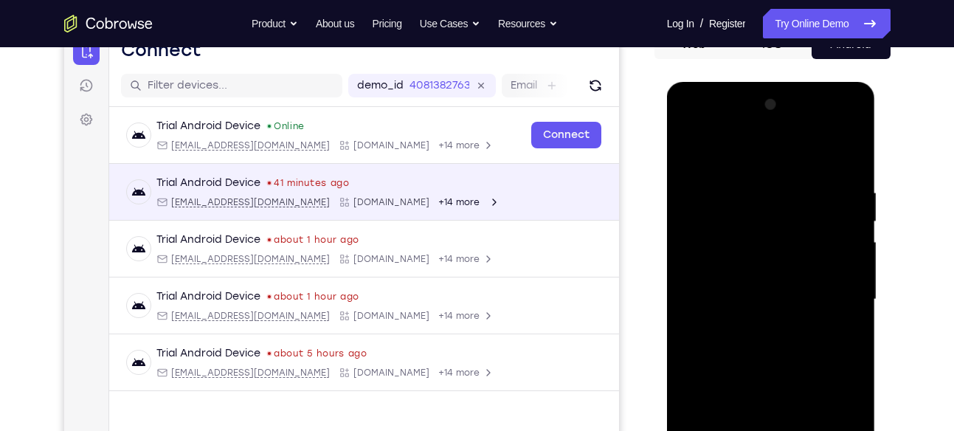
scroll to position [162, 0]
